Goal: Task Accomplishment & Management: Manage account settings

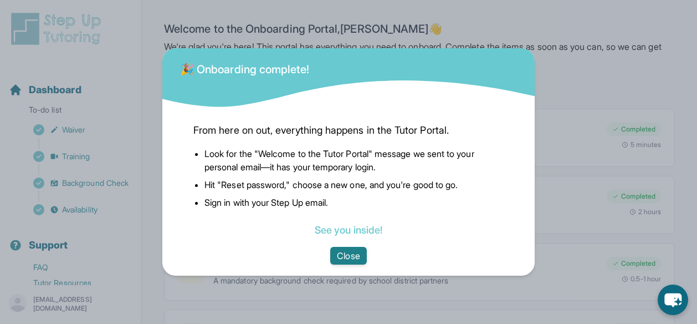
click at [358, 257] on button "Close" at bounding box center [348, 256] width 36 height 18
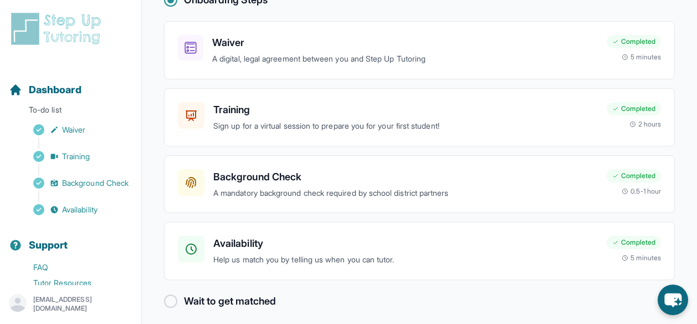
scroll to position [93, 0]
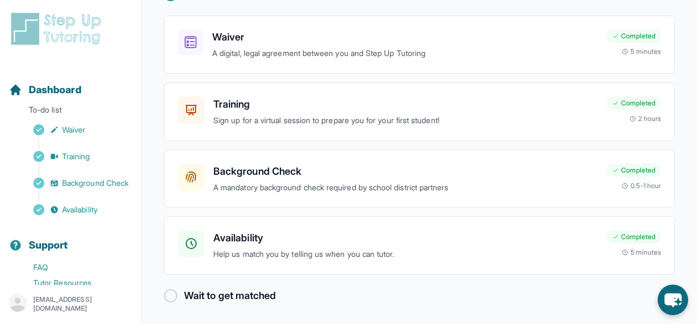
click at [204, 296] on h2 "Wait to get matched" at bounding box center [230, 296] width 92 height 16
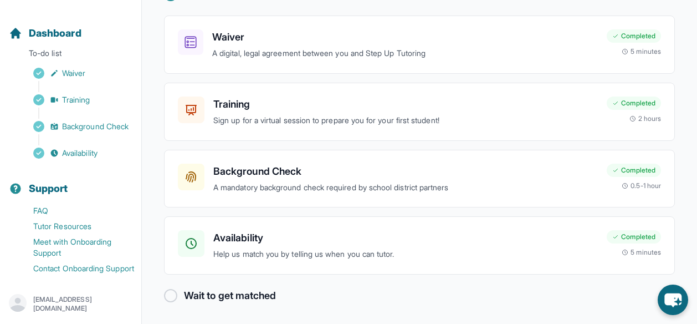
scroll to position [0, 0]
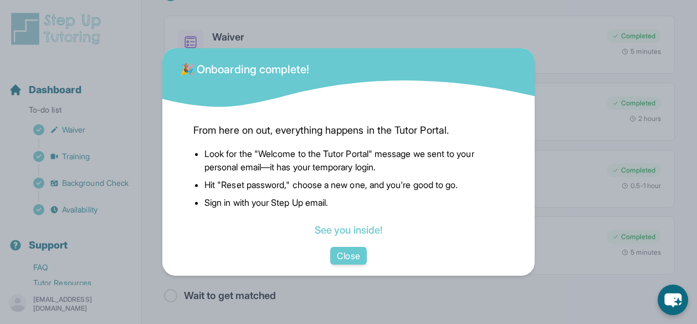
click at [359, 246] on div "From here on out, everything happens in the Tutor Portal. Look for the "Welcome…" at bounding box center [349, 177] width 328 height 137
click at [359, 250] on button "Close" at bounding box center [348, 256] width 36 height 18
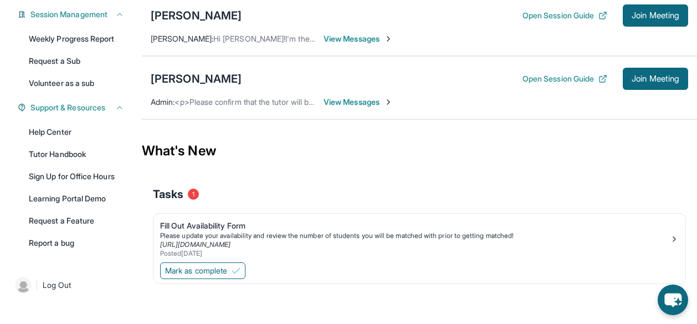
scroll to position [170, 0]
click at [655, 238] on div "Please update your availability and review the number of students you will be m…" at bounding box center [415, 236] width 510 height 9
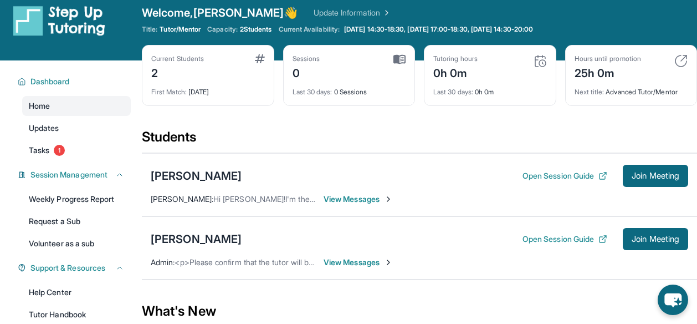
scroll to position [12, 0]
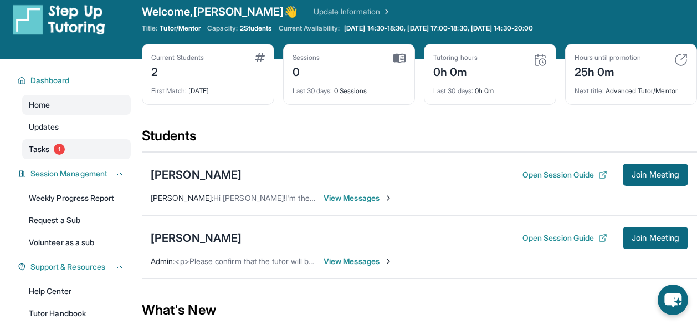
click at [104, 149] on link "Tasks 1" at bounding box center [76, 149] width 109 height 20
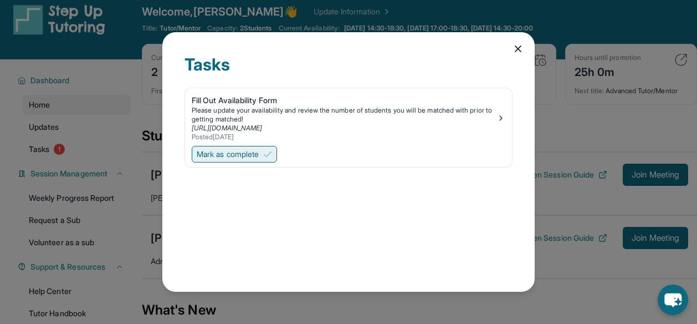
click at [231, 157] on span "Mark as complete" at bounding box center [228, 154] width 62 height 11
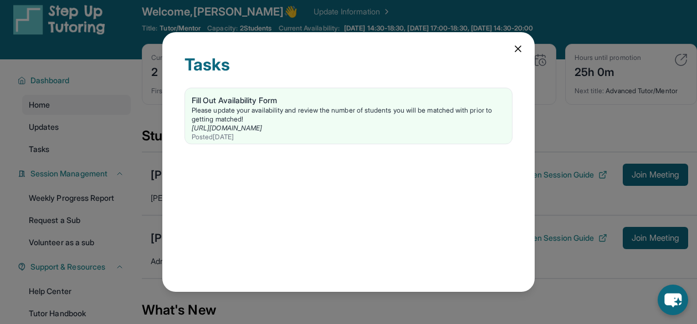
click at [517, 52] on icon at bounding box center [518, 48] width 11 height 11
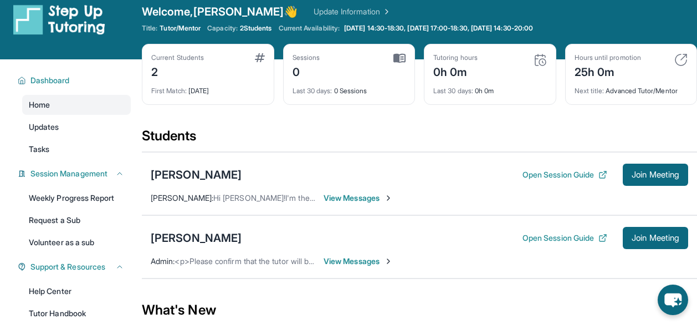
click at [287, 187] on div "Jeffson Robinos Open Session Guide Join Meeting Lowela Robinos : Hi Joseph!I'm …" at bounding box center [419, 183] width 555 height 63
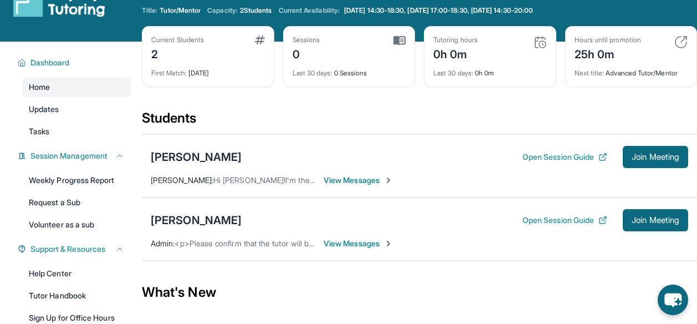
scroll to position [29, 0]
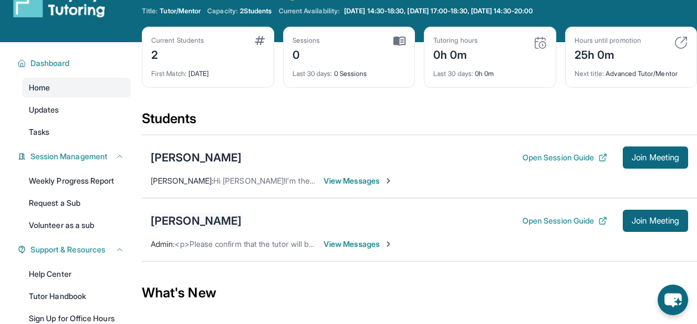
click at [194, 222] on div "Amora Jones" at bounding box center [196, 221] width 91 height 16
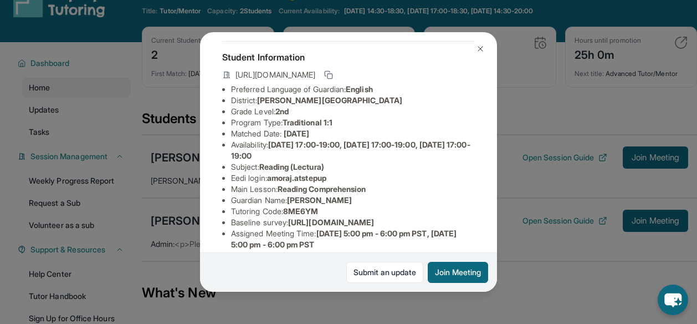
scroll to position [52, 0]
click at [479, 49] on img at bounding box center [480, 48] width 9 height 9
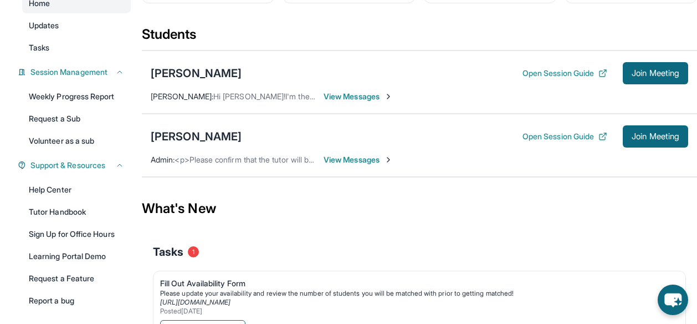
scroll to position [114, 0]
click at [351, 154] on span "View Messages" at bounding box center [358, 159] width 69 height 11
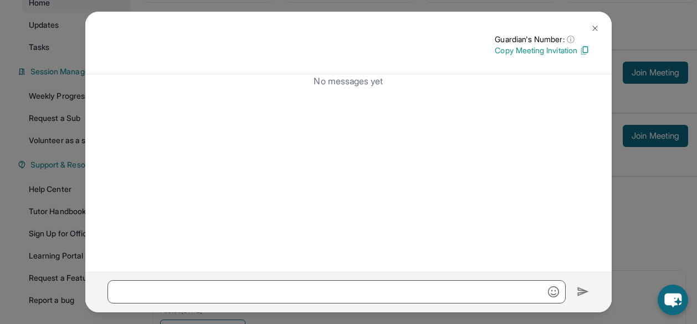
click at [600, 32] on button at bounding box center [595, 28] width 22 height 22
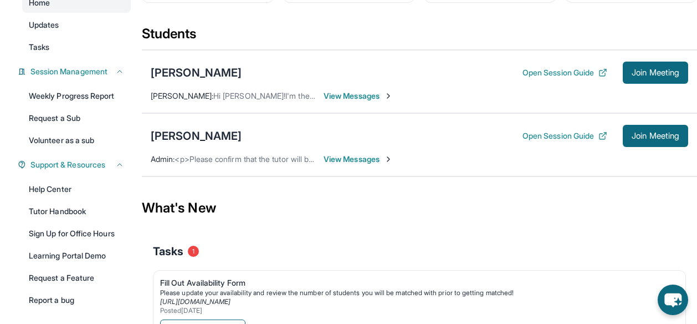
click at [565, 127] on div "Open Session Guide Join Meeting" at bounding box center [606, 136] width 166 height 22
click at [565, 135] on button "Open Session Guide" at bounding box center [565, 135] width 85 height 11
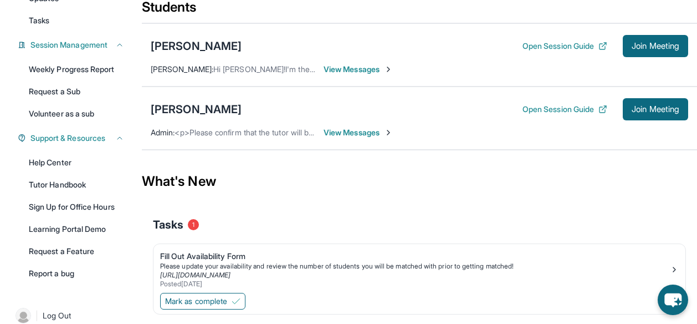
scroll to position [171, 0]
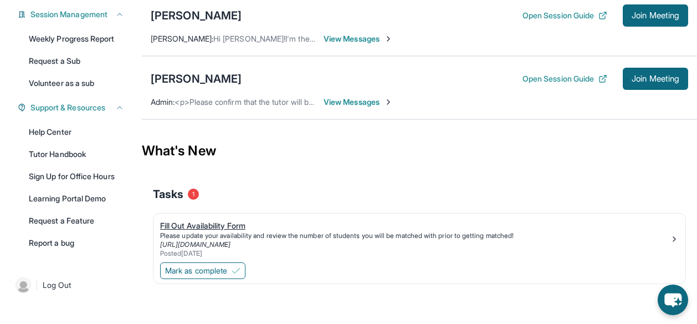
click at [218, 229] on div "Fill Out Availability Form" at bounding box center [415, 225] width 510 height 11
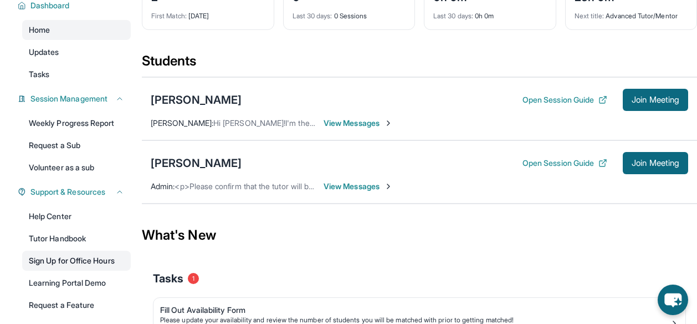
scroll to position [0, 0]
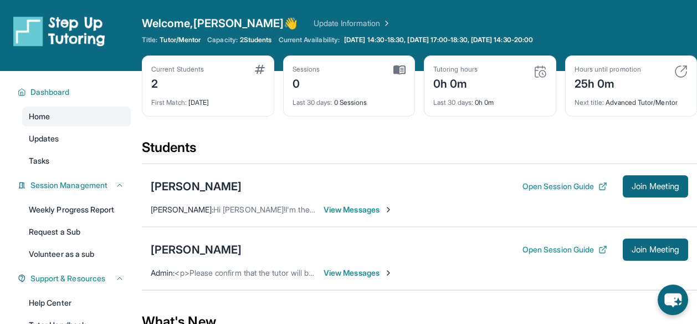
click at [182, 65] on div "Current Students" at bounding box center [177, 69] width 53 height 9
click at [259, 69] on img at bounding box center [260, 69] width 10 height 9
click at [152, 84] on div "2" at bounding box center [177, 83] width 53 height 18
click at [371, 209] on span "View Messages" at bounding box center [358, 209] width 69 height 11
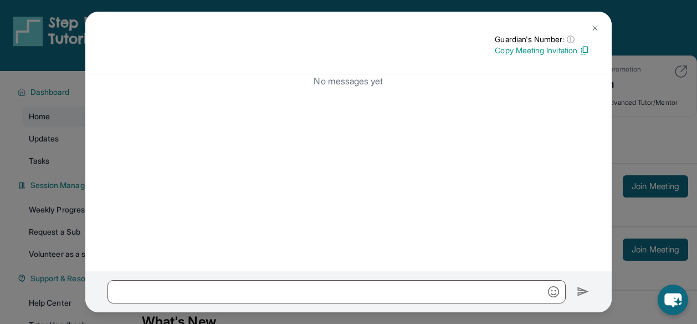
click at [592, 29] on img at bounding box center [595, 28] width 9 height 9
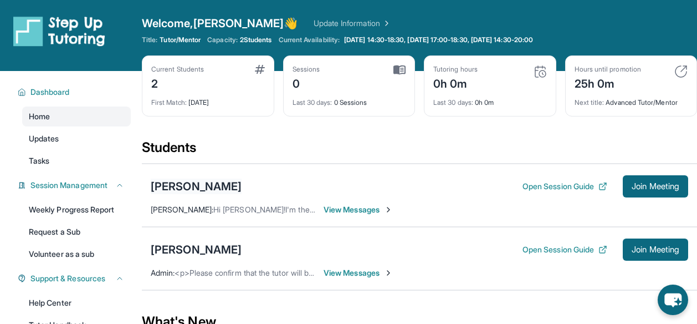
click at [216, 186] on div "Jeffson Robinos" at bounding box center [196, 186] width 91 height 16
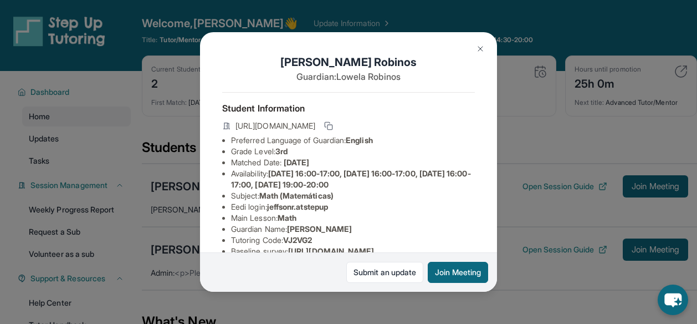
click at [479, 49] on img at bounding box center [480, 48] width 9 height 9
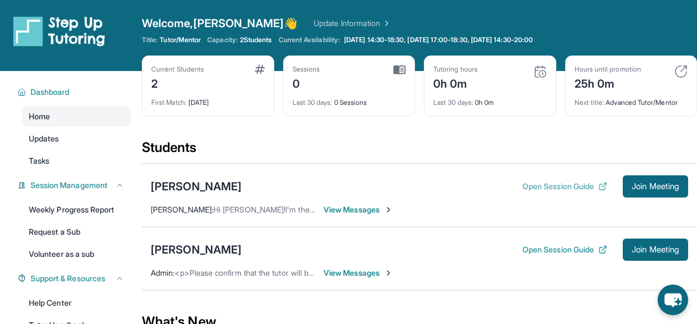
click at [551, 188] on button "Open Session Guide" at bounding box center [565, 186] width 85 height 11
click at [73, 150] on div "Home Updates Tasks" at bounding box center [76, 138] width 109 height 64
click at [79, 144] on link "Updates" at bounding box center [76, 139] width 109 height 20
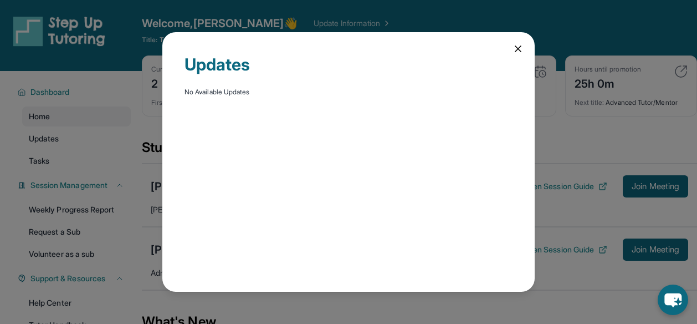
click at [519, 48] on icon at bounding box center [518, 49] width 6 height 6
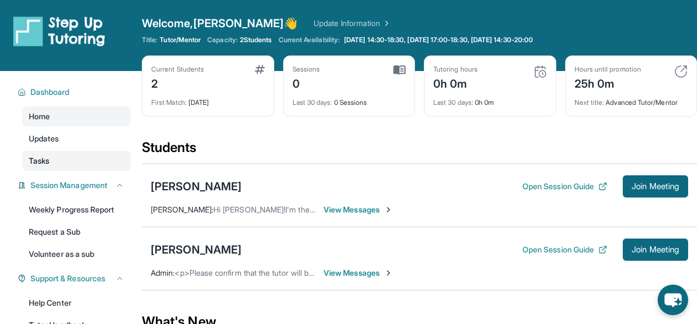
click at [70, 157] on link "Tasks" at bounding box center [76, 161] width 109 height 20
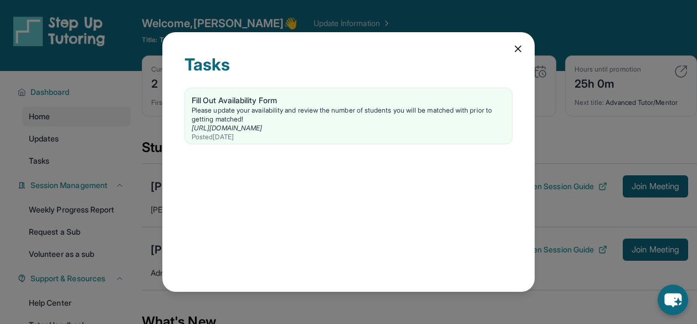
click at [511, 50] on div "Tasks Fill Out Availability Form Please update your availability and review the…" at bounding box center [348, 161] width 372 height 259
click at [518, 48] on icon at bounding box center [518, 48] width 11 height 11
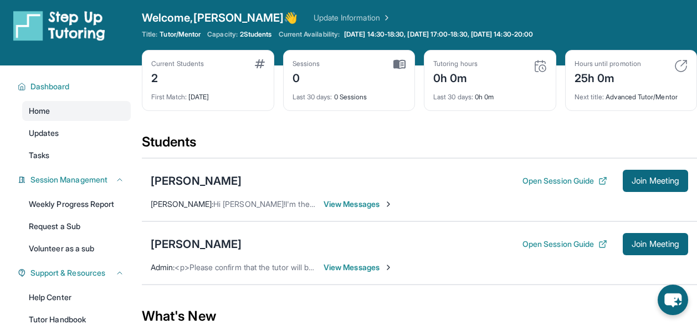
scroll to position [5, 0]
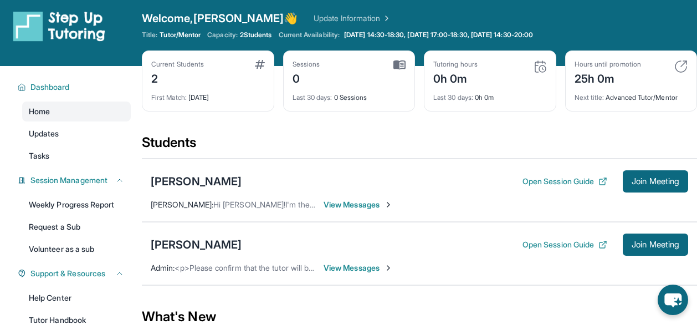
click at [384, 204] on span "View Messages" at bounding box center [358, 204] width 69 height 11
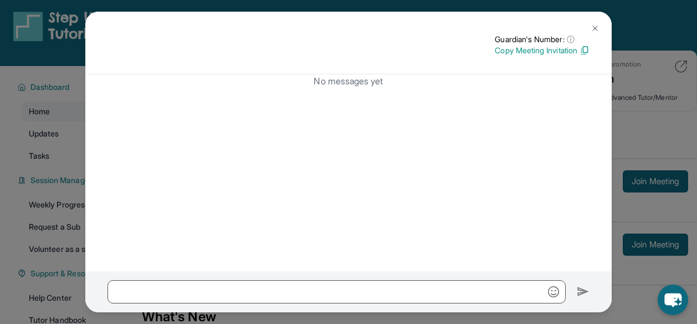
click at [597, 30] on img at bounding box center [595, 28] width 9 height 9
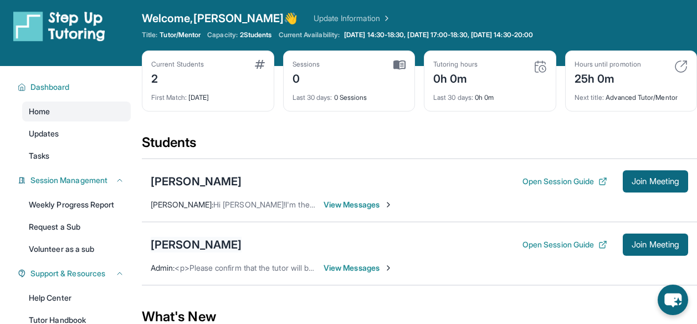
click at [201, 242] on div "Amora Jones" at bounding box center [196, 245] width 91 height 16
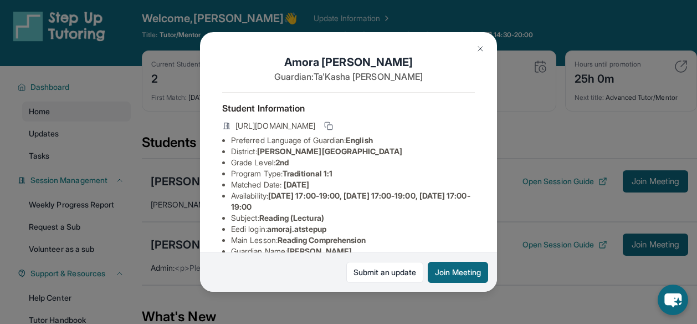
click at [478, 51] on img at bounding box center [480, 48] width 9 height 9
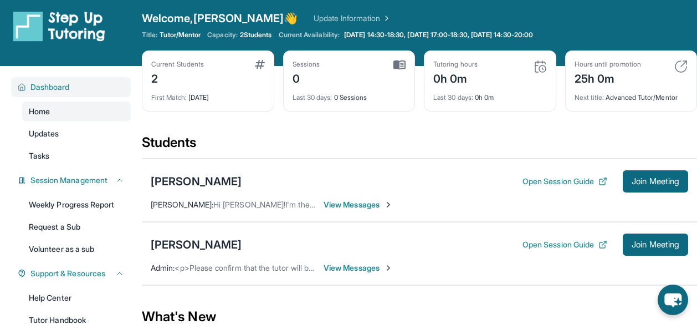
click at [63, 85] on span "Dashboard" at bounding box center [49, 86] width 39 height 11
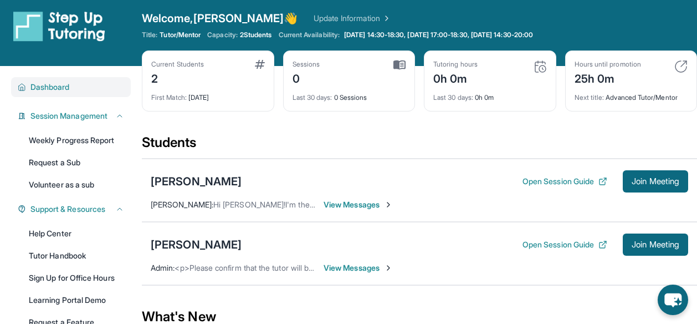
click at [70, 90] on span "Dashboard" at bounding box center [49, 86] width 39 height 11
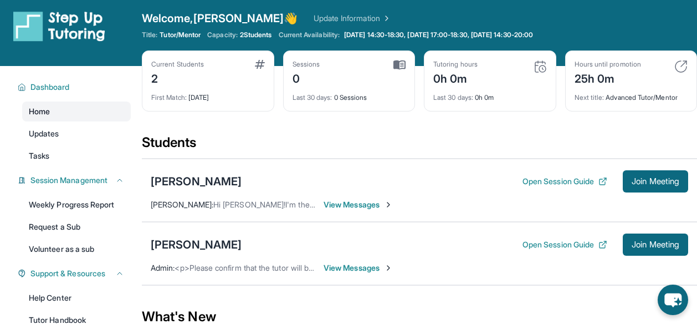
click at [60, 115] on link "Home" at bounding box center [76, 111] width 109 height 20
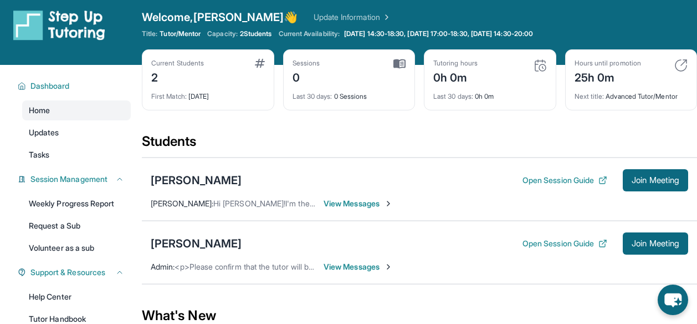
scroll to position [6, 0]
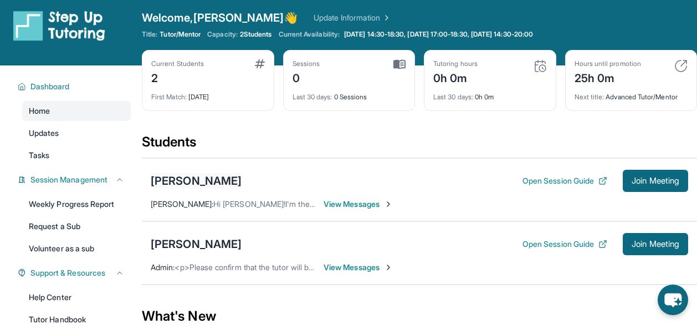
click at [217, 184] on div "Jeffson Robinos" at bounding box center [196, 181] width 91 height 16
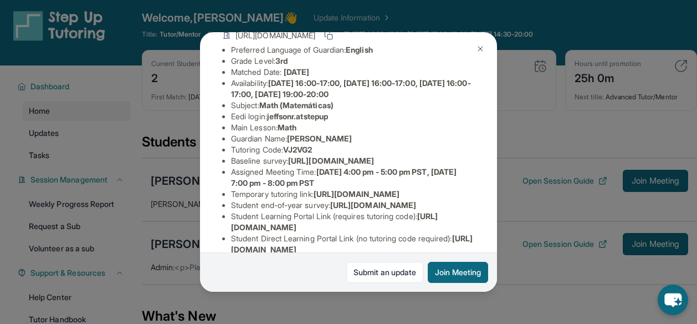
scroll to position [0, 0]
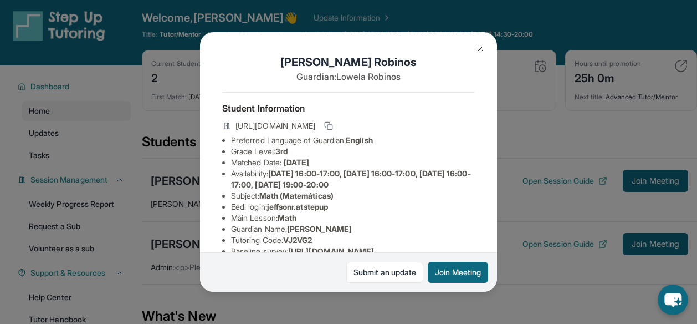
click at [483, 52] on img at bounding box center [480, 48] width 9 height 9
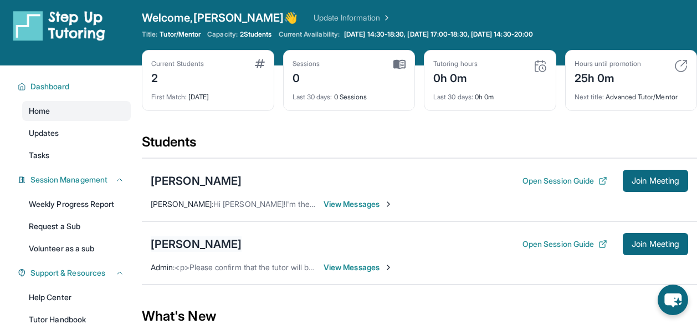
click at [211, 242] on div "Amora Jones" at bounding box center [196, 244] width 91 height 16
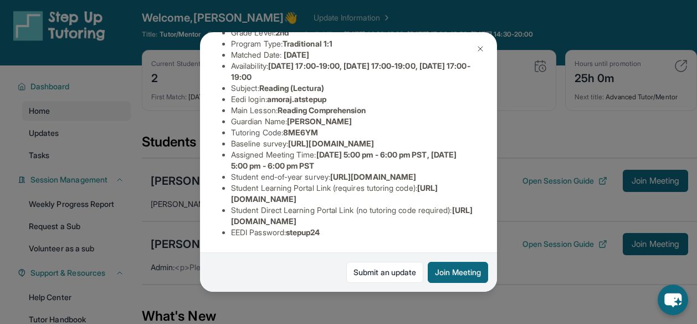
scroll to position [224, 0]
click at [231, 190] on ul "Preferred Language of Guardian: English District: Compton Unified School Distri…" at bounding box center [348, 121] width 253 height 233
drag, startPoint x: 231, startPoint y: 190, endPoint x: 406, endPoint y: 190, distance: 175.1
click at [406, 190] on ul "Preferred Language of Guardian: English District: Compton Unified School Distri…" at bounding box center [348, 121] width 253 height 233
copy span "https://student-portal.stepuptutoring.org/student"
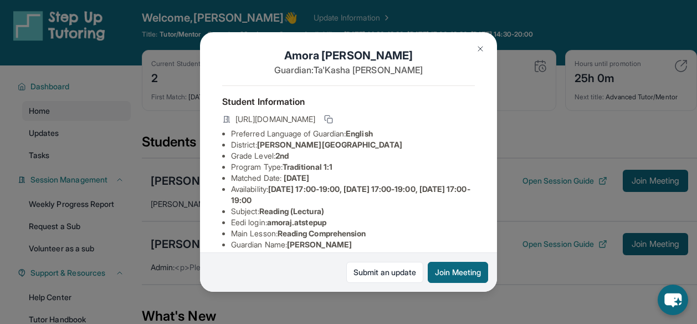
scroll to position [0, 0]
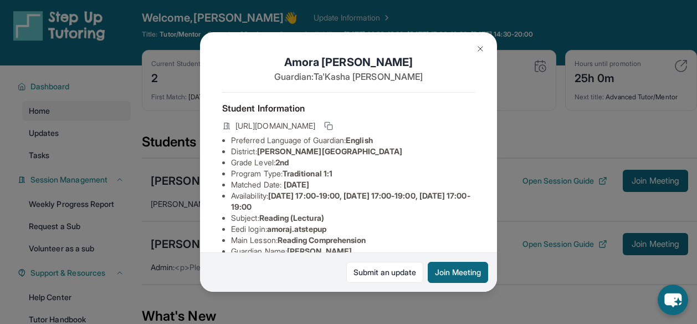
click at [476, 50] on img at bounding box center [480, 48] width 9 height 9
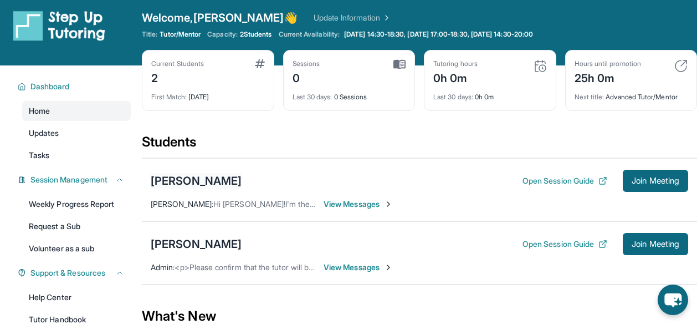
click at [226, 173] on div "Jeffson Robinos" at bounding box center [196, 181] width 91 height 16
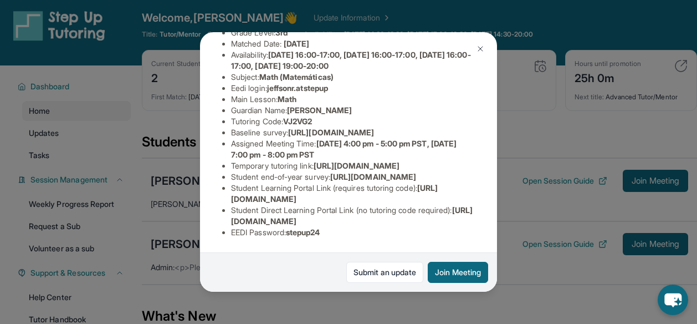
scroll to position [235, 2]
click at [314, 161] on span "https://www.thelessonspace.com/space/bdefb28e-38ce-487f-9a6d-541d93c30336/" at bounding box center [357, 165] width 86 height 9
drag, startPoint x: 228, startPoint y: 103, endPoint x: 339, endPoint y: 115, distance: 112.1
click at [339, 115] on ul "Preferred Language of Guardian: English Grade Level: 3rd Matched Date: 9/22/202…" at bounding box center [348, 127] width 253 height 222
copy span "https://www.thelessonspace.com/space/bdefb28e-38ce-487f-9a6d-541d93c30336/"
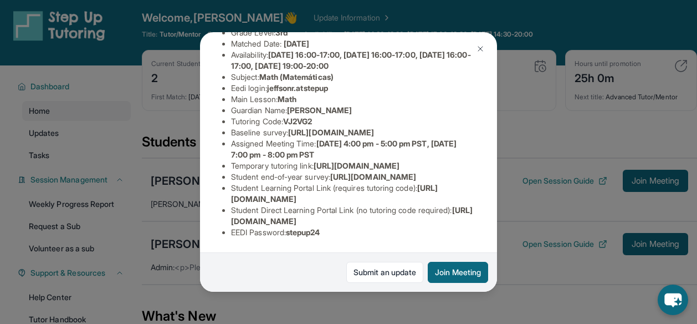
click at [330, 172] on span "https://airtable.com/apprlfn8WjpjBUn2G/shrlTUKpjWEbXdPga?prefill_Type%20of%20Fo…" at bounding box center [373, 176] width 86 height 9
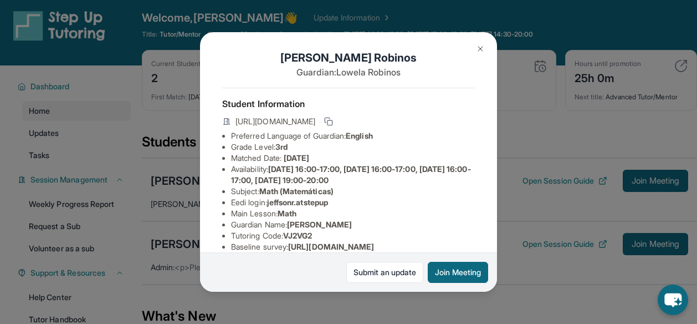
scroll to position [0, 2]
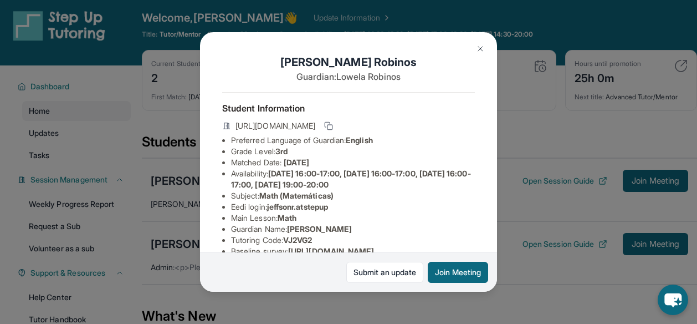
click at [481, 49] on img at bounding box center [480, 48] width 9 height 9
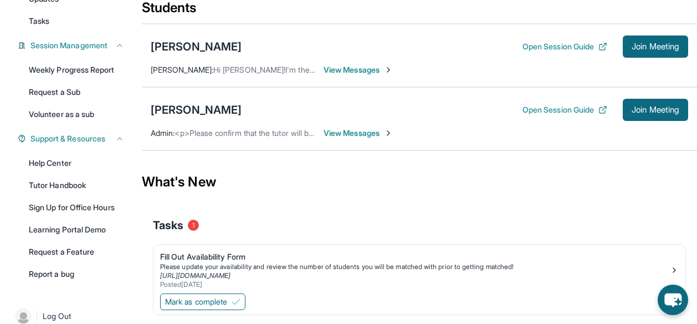
scroll to position [171, 0]
